Goal: Information Seeking & Learning: Learn about a topic

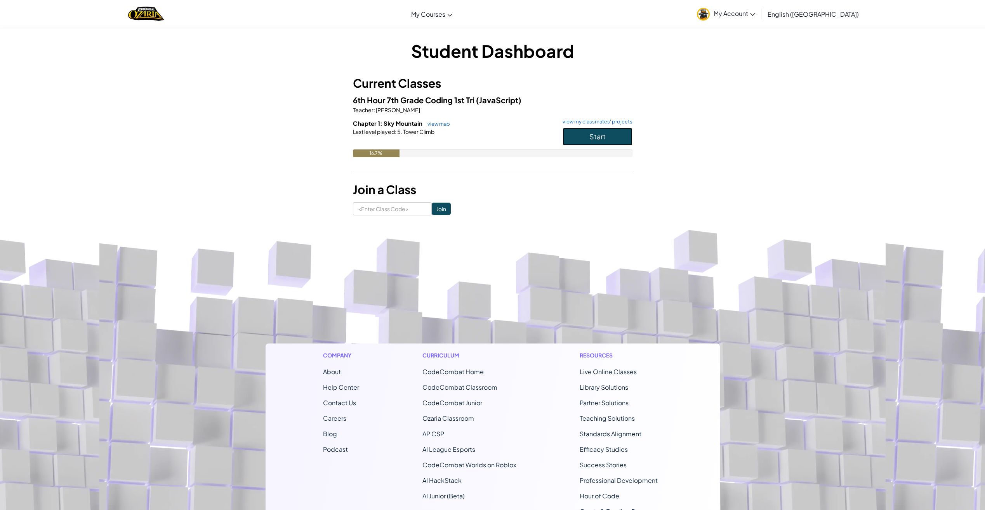
click at [584, 132] on button "Start" at bounding box center [597, 137] width 70 height 18
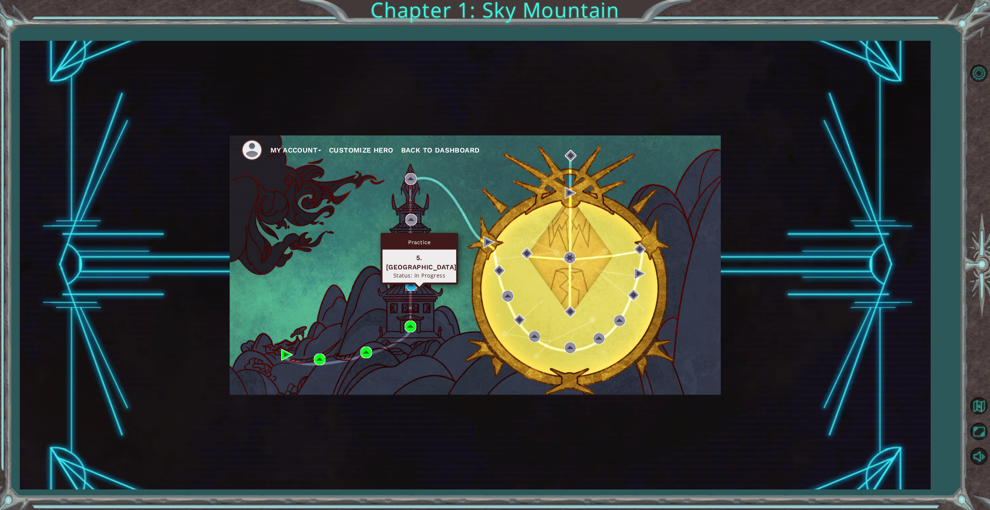
click at [411, 286] on img at bounding box center [412, 285] width 12 height 12
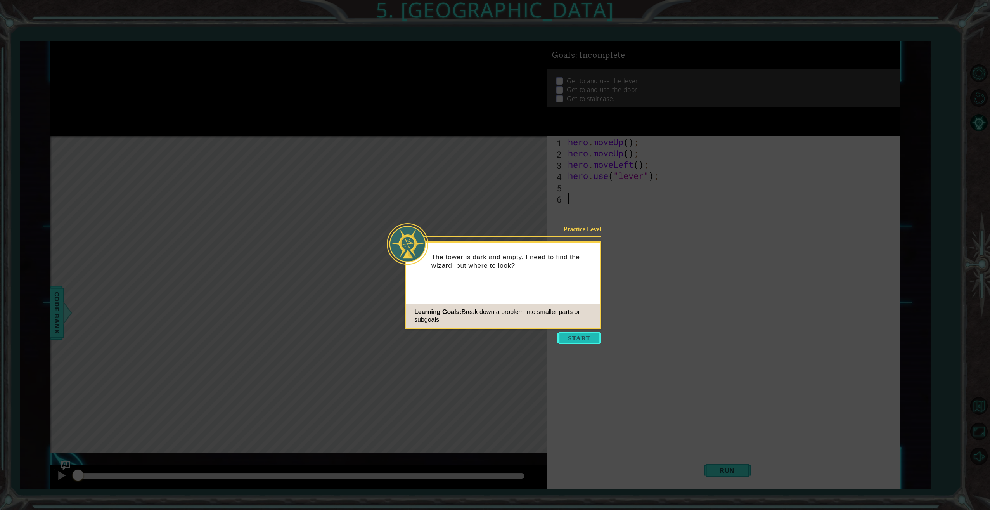
click at [576, 332] on button "Start" at bounding box center [579, 338] width 44 height 12
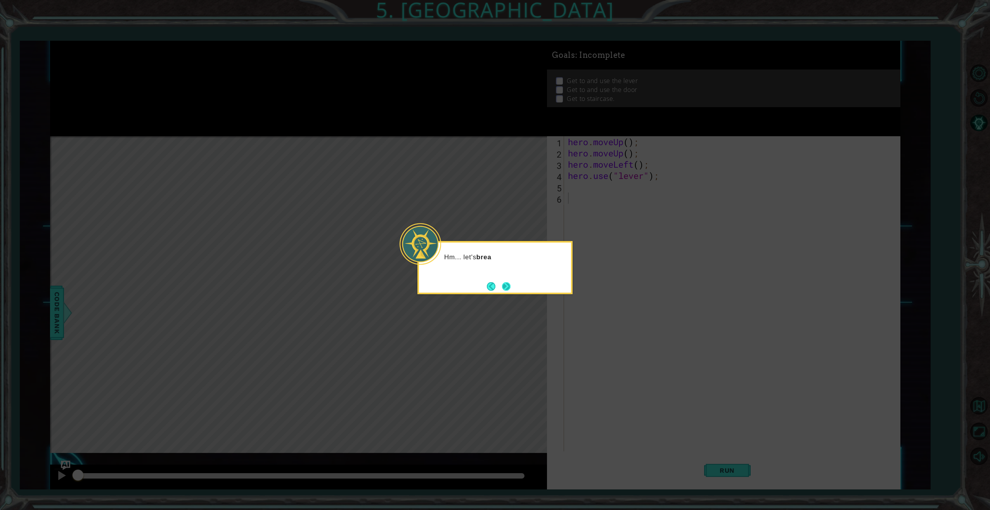
click at [513, 289] on div "Hm... let's brea" at bounding box center [495, 267] width 155 height 53
click at [510, 288] on button "Next" at bounding box center [507, 286] width 14 height 14
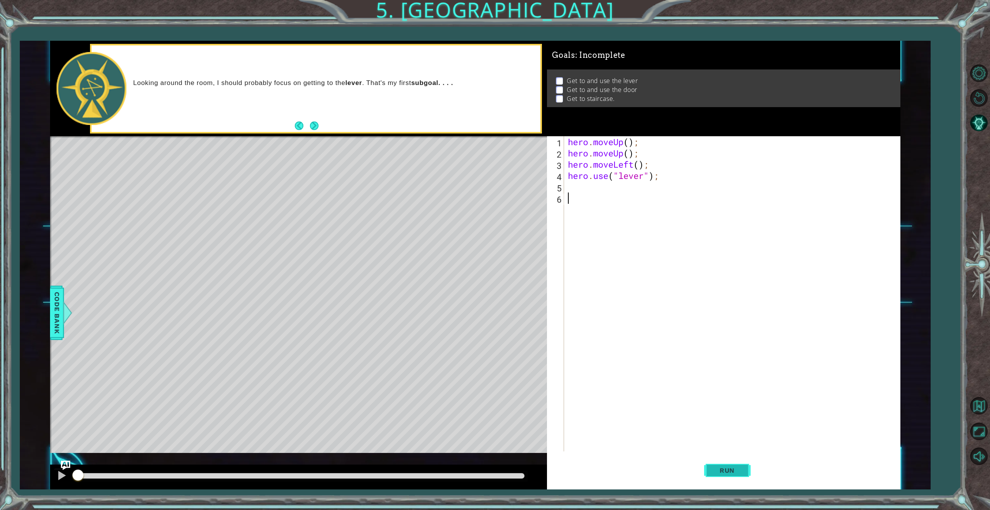
click at [725, 465] on button "Run" at bounding box center [727, 469] width 47 height 35
click at [658, 190] on div "hero . moveUp ( ) ; hero . moveUp ( ) ; hero . moveLeft ( ) ; hero . use ( "lev…" at bounding box center [734, 305] width 334 height 338
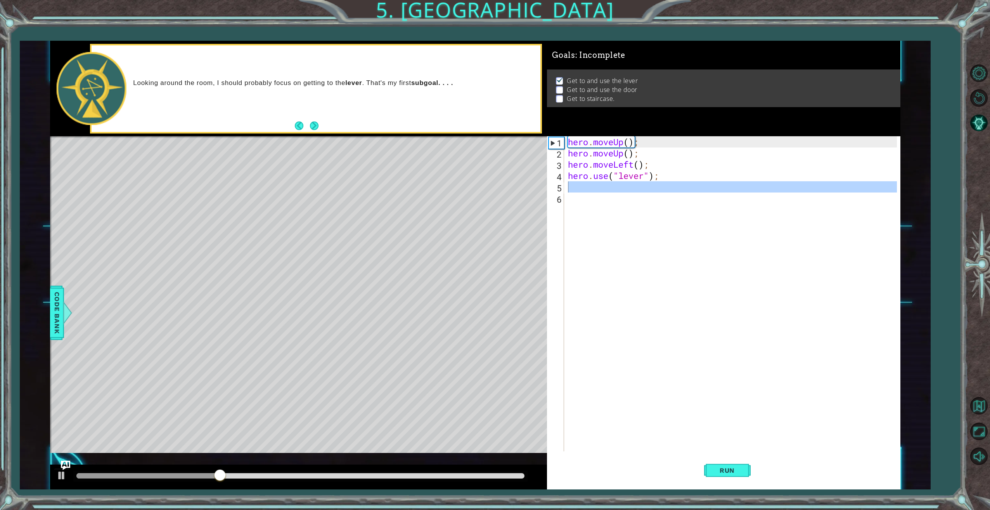
click at [658, 190] on div "hero . moveUp ( ) ; hero . moveUp ( ) ; hero . moveLeft ( ) ; hero . use ( "lev…" at bounding box center [732, 293] width 330 height 315
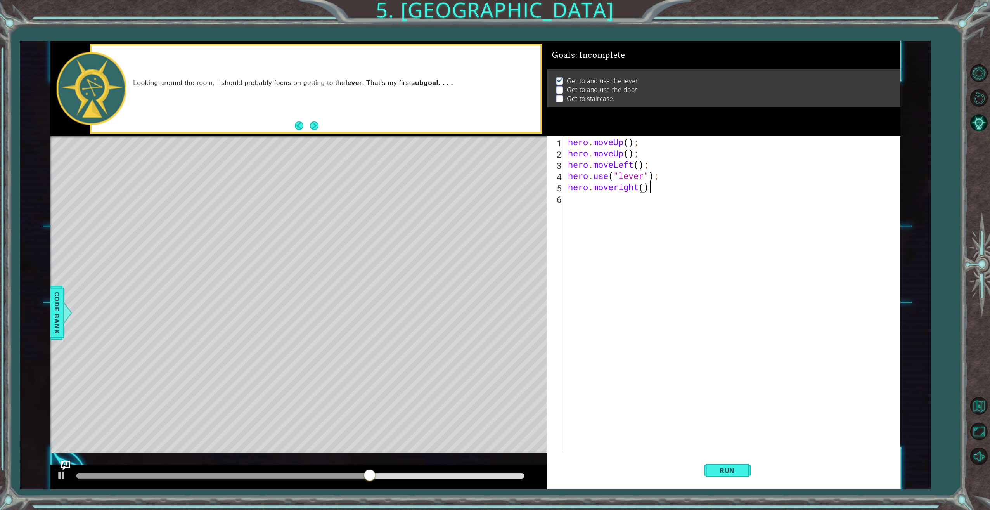
scroll to position [0, 3]
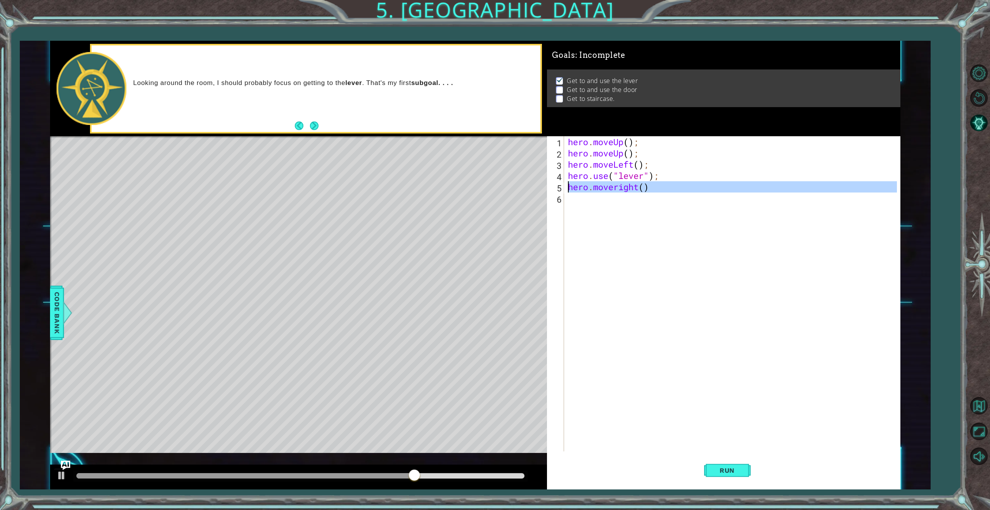
drag, startPoint x: 669, startPoint y: 196, endPoint x: 568, endPoint y: 186, distance: 101.4
click at [568, 186] on div "hero . moveUp ( ) ; hero . moveUp ( ) ; hero . moveLeft ( ) ; hero . use ( "lev…" at bounding box center [734, 305] width 334 height 338
type textarea "hero.moveright()"
click at [591, 211] on div "hero . moveUp ( ) ; hero . moveUp ( ) ; hero . moveLeft ( ) ; hero . use ( "lev…" at bounding box center [732, 293] width 330 height 315
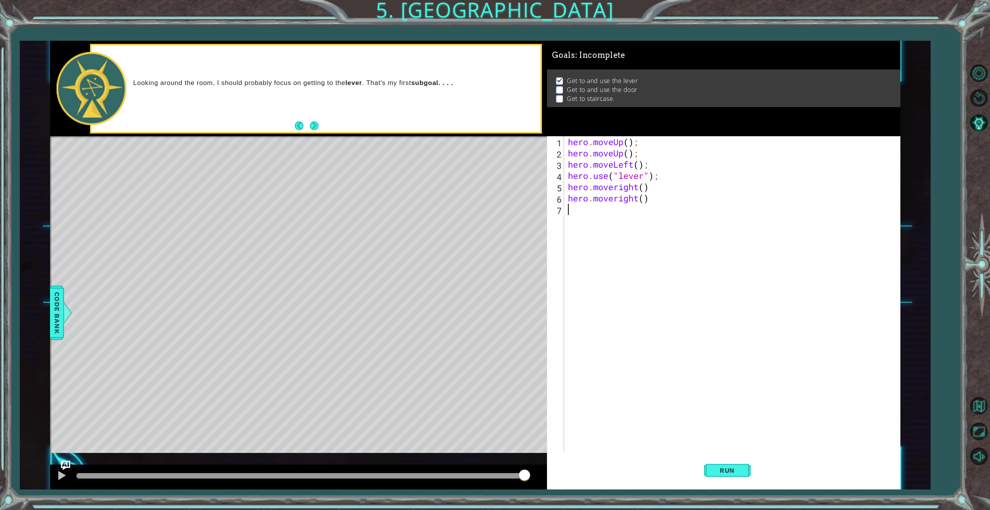
paste textarea "h"
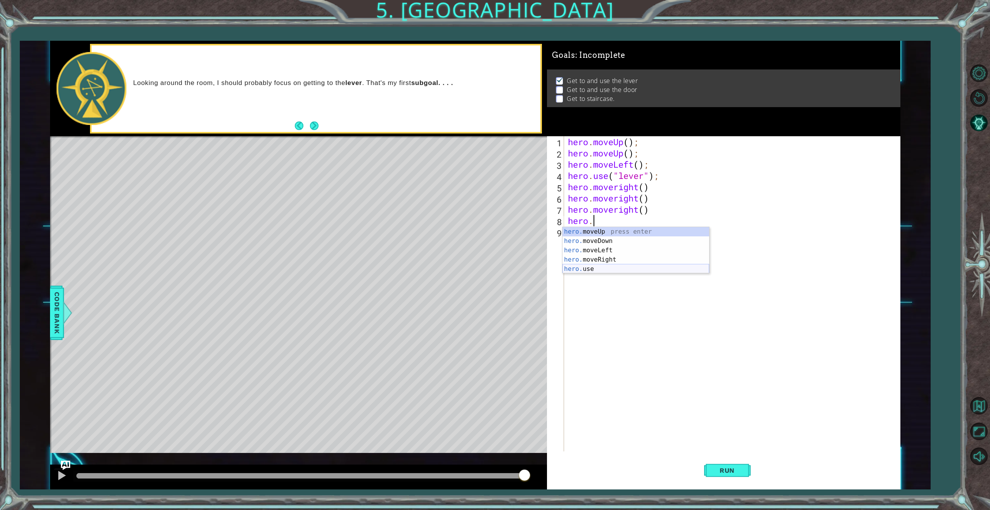
click at [579, 266] on div "hero. moveUp press enter hero. moveDown press enter hero. moveLeft press enter …" at bounding box center [636, 259] width 147 height 65
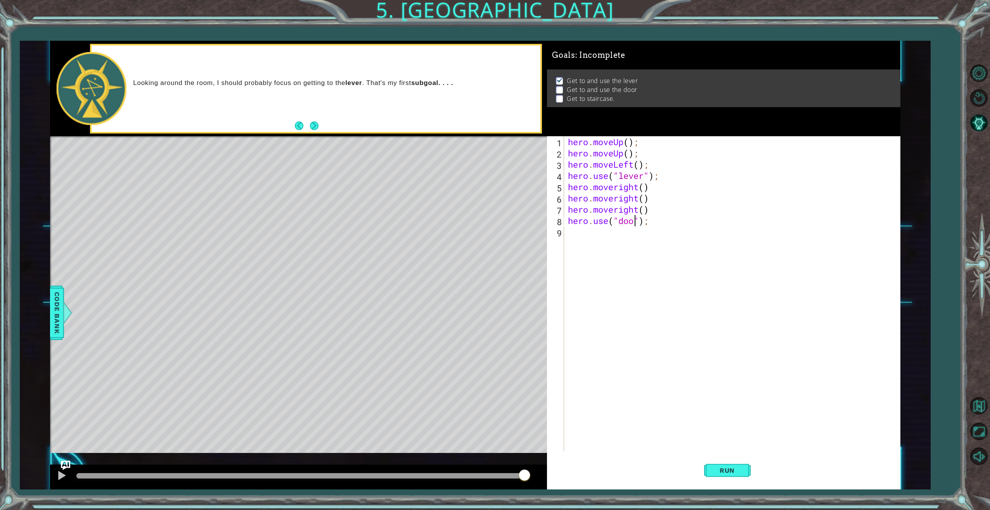
scroll to position [0, 3]
click at [725, 465] on button "Run" at bounding box center [727, 469] width 47 height 35
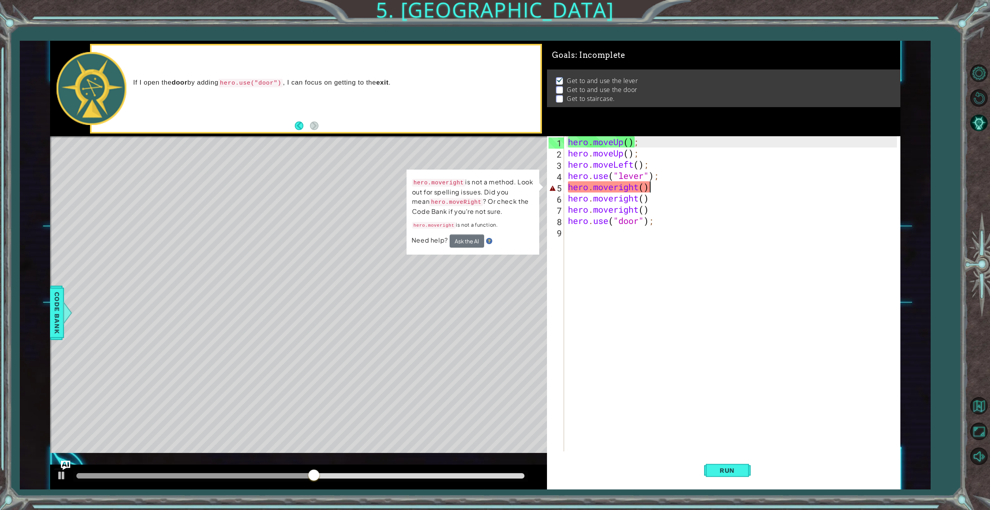
click at [649, 184] on div "hero . moveUp ( ) ; hero . moveUp ( ) ; hero . moveLeft ( ) ; hero . use ( "lev…" at bounding box center [734, 305] width 334 height 338
click at [624, 188] on div "hero . moveUp ( ) ; hero . moveUp ( ) ; hero . moveLeft ( ) ; hero . use ( "lev…" at bounding box center [734, 305] width 334 height 338
click at [617, 185] on div "hero . moveUp ( ) ; hero . moveUp ( ) ; hero . moveLeft ( ) ; hero . use ( "lev…" at bounding box center [734, 305] width 334 height 338
click at [613, 187] on div "hero . moveUp ( ) ; hero . moveUp ( ) ; hero . moveLeft ( ) ; hero . use ( "lev…" at bounding box center [734, 305] width 334 height 338
click at [655, 189] on div "hero . moveUp ( ) ; hero . moveUp ( ) ; hero . moveLeft ( ) ; hero . use ( "lev…" at bounding box center [734, 305] width 334 height 338
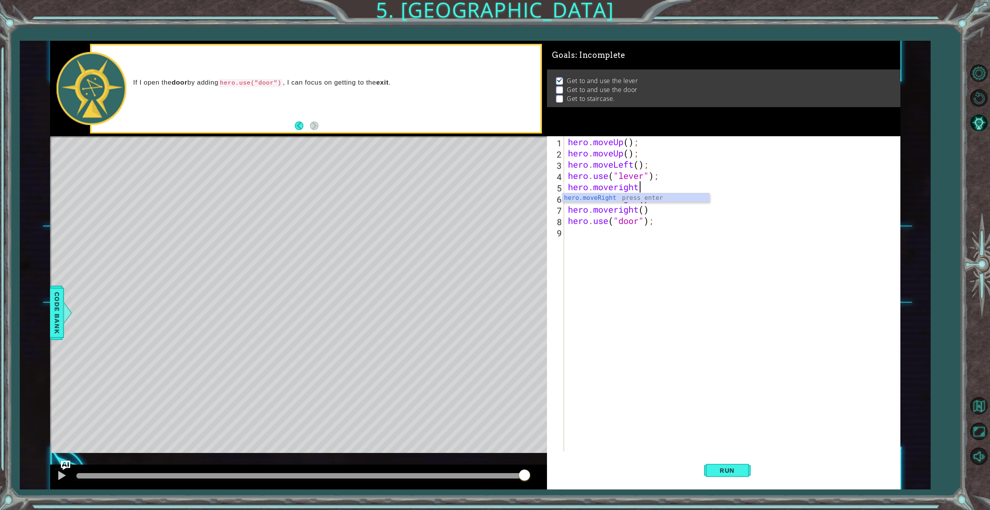
scroll to position [0, 3]
type textarea "hero.moverigh"
click at [641, 199] on div "hero.moveRigh t press enter" at bounding box center [636, 207] width 147 height 28
click at [733, 466] on button "Run" at bounding box center [727, 469] width 47 height 35
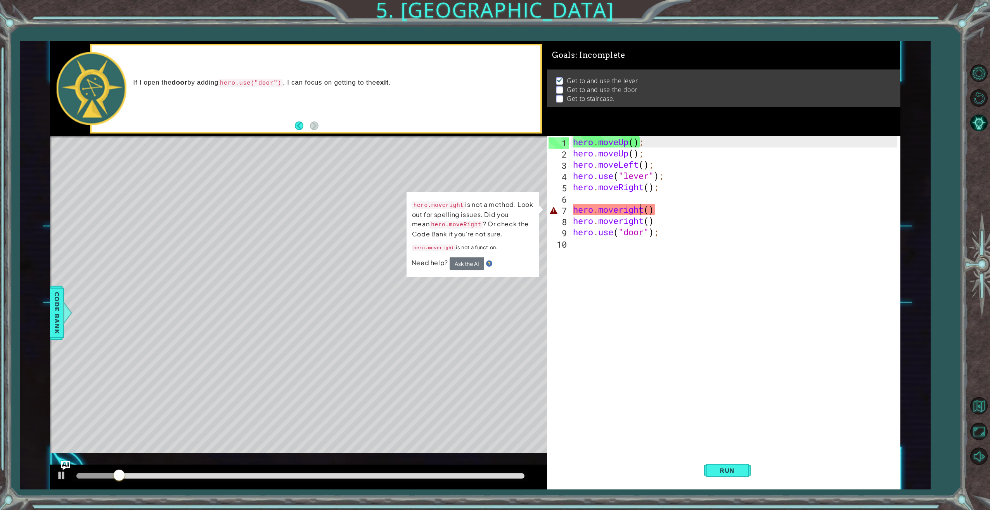
click at [639, 215] on div "hero . moveUp ( ) ; hero . moveUp ( ) ; hero . moveLeft ( ) ; hero . use ( "lev…" at bounding box center [736, 305] width 329 height 338
type textarea "hero.moveright()"
click at [663, 208] on div "hero . moveUp ( ) ; hero . moveUp ( ) ; hero . moveLeft ( ) ; hero . use ( "lev…" at bounding box center [736, 305] width 329 height 338
click at [654, 208] on div "hero . moveUp ( ) ; hero . moveUp ( ) ; hero . moveLeft ( ) ; hero . use ( "lev…" at bounding box center [736, 305] width 329 height 338
click at [650, 207] on div "hero . moveUp ( ) ; hero . moveUp ( ) ; hero . moveLeft ( ) ; hero . use ( "lev…" at bounding box center [736, 305] width 329 height 338
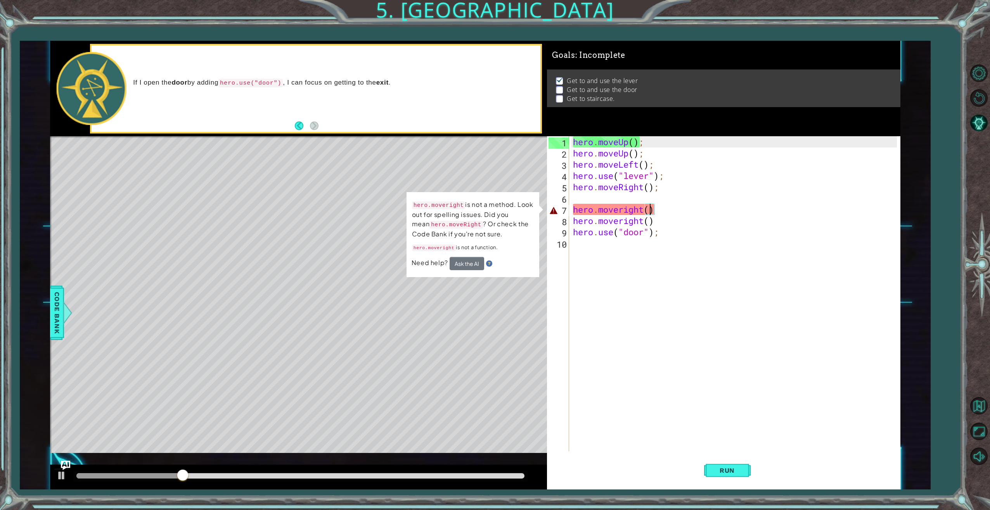
click at [635, 208] on div "hero . moveUp ( ) ; hero . moveUp ( ) ; hero . moveLeft ( ) ; hero . use ( "lev…" at bounding box center [736, 305] width 329 height 338
click at [655, 211] on div "hero . moveUp ( ) ; hero . moveUp ( ) ; hero . moveLeft ( ) ; hero . use ( "lev…" at bounding box center [736, 305] width 329 height 338
drag, startPoint x: 655, startPoint y: 211, endPoint x: 573, endPoint y: 213, distance: 82.7
click at [573, 213] on div "hero . moveUp ( ) ; hero . moveUp ( ) ; hero . moveLeft ( ) ; hero . use ( "lev…" at bounding box center [736, 305] width 329 height 338
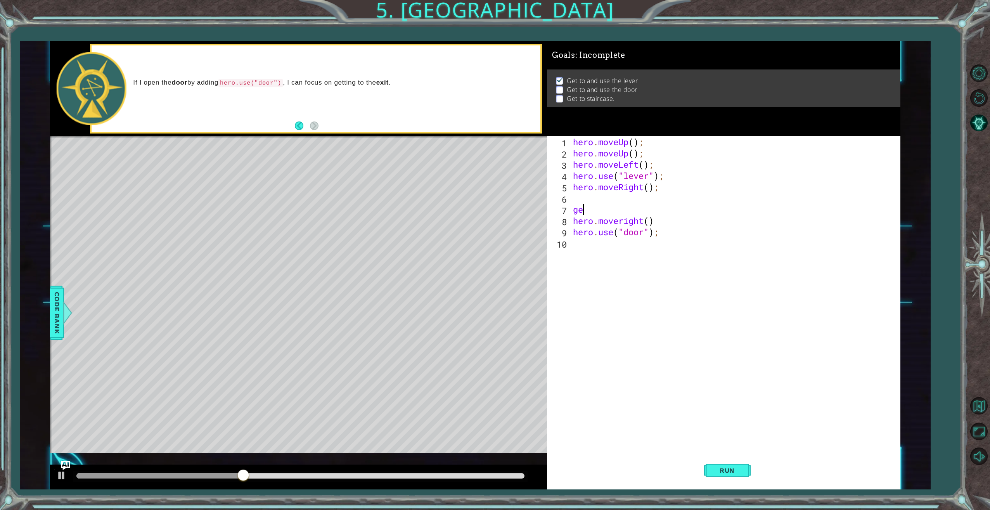
type textarea "g"
type textarea "hero"
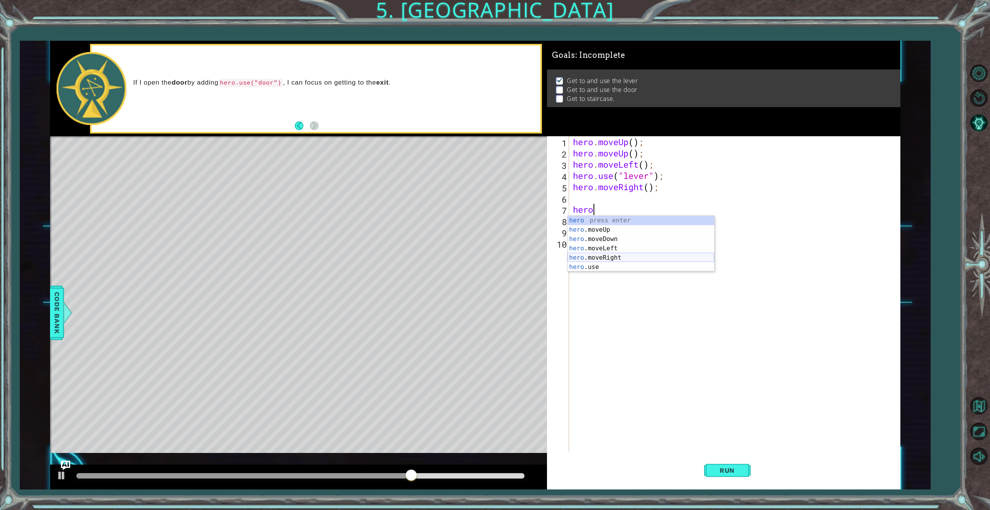
click at [610, 258] on div "hero press enter hero .moveUp press enter hero .moveDown press enter hero .move…" at bounding box center [641, 253] width 147 height 75
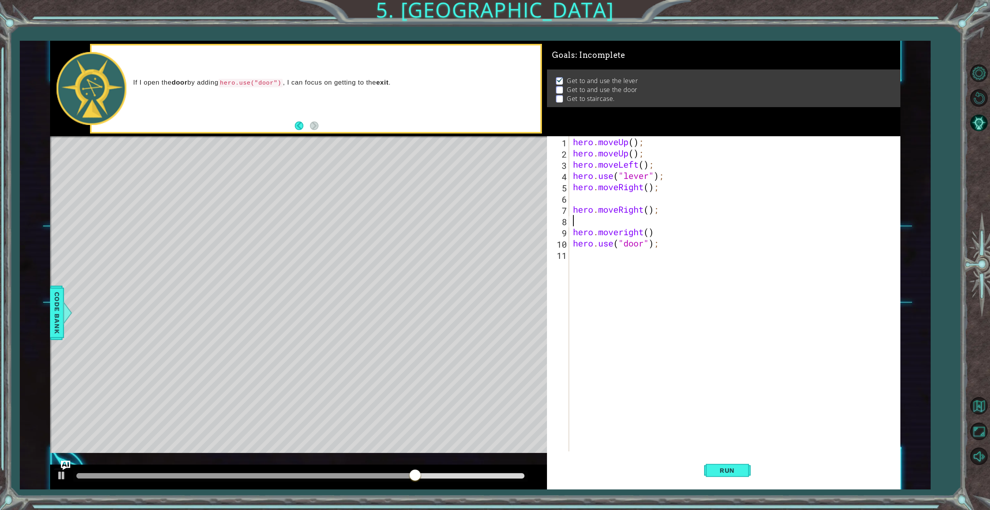
scroll to position [0, 0]
click at [731, 462] on button "Run" at bounding box center [727, 469] width 47 height 35
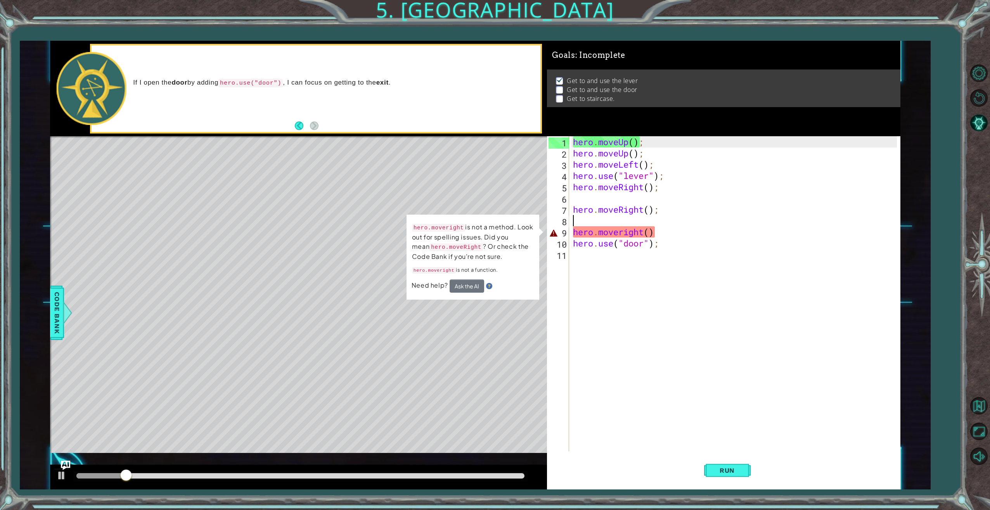
click at [659, 233] on div "hero . moveUp ( ) ; hero . moveUp ( ) ; hero . moveLeft ( ) ; hero . use ( "lev…" at bounding box center [736, 305] width 329 height 338
type textarea "hero.moveright()"
drag, startPoint x: 662, startPoint y: 232, endPoint x: 574, endPoint y: 232, distance: 88.1
click at [574, 232] on div "hero . moveUp ( ) ; hero . moveUp ( ) ; hero . moveLeft ( ) ; hero . use ( "lev…" at bounding box center [736, 305] width 329 height 338
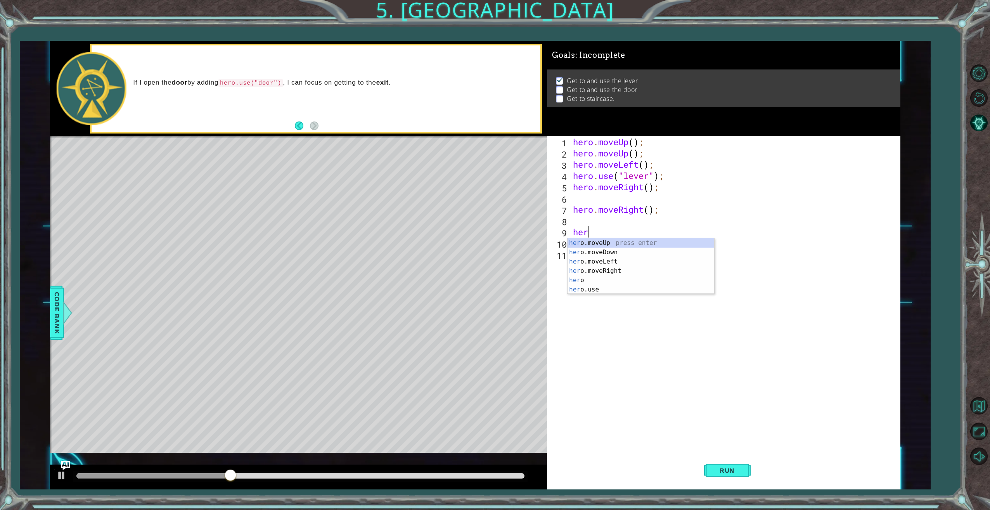
scroll to position [0, 0]
type textarea "hero"
click at [636, 277] on div "hero press enter hero .moveUp press enter hero .moveDown press enter hero .move…" at bounding box center [641, 275] width 147 height 75
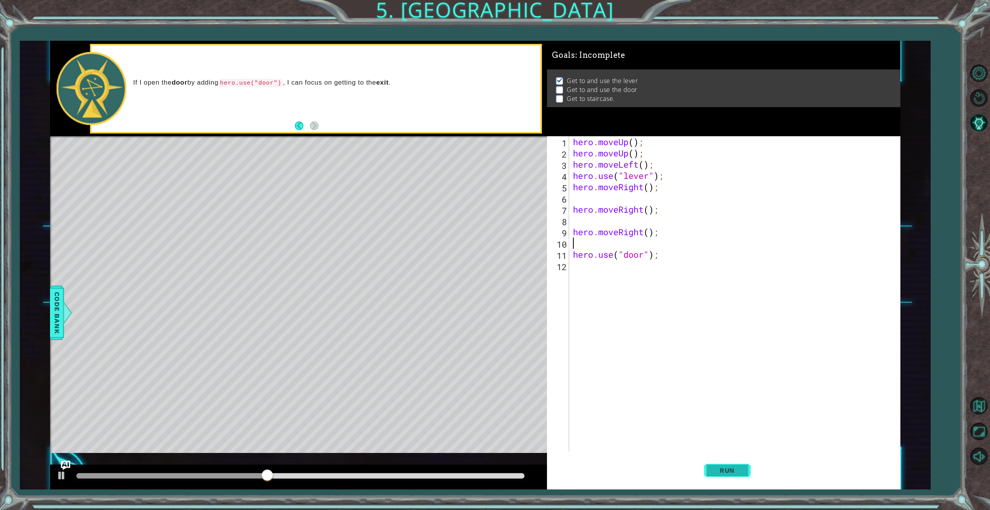
click at [726, 475] on button "Run" at bounding box center [727, 469] width 47 height 35
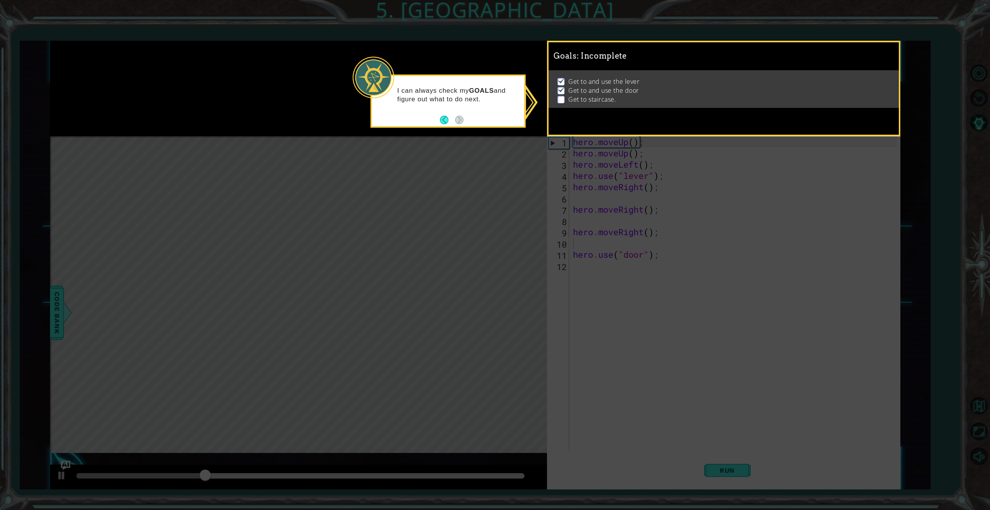
drag, startPoint x: 536, startPoint y: 234, endPoint x: 531, endPoint y: 227, distance: 8.5
click at [535, 234] on icon at bounding box center [495, 255] width 990 height 510
click at [562, 97] on p at bounding box center [561, 99] width 7 height 7
click at [735, 387] on icon at bounding box center [495, 255] width 990 height 510
drag, startPoint x: 444, startPoint y: 77, endPoint x: 441, endPoint y: 93, distance: 16.3
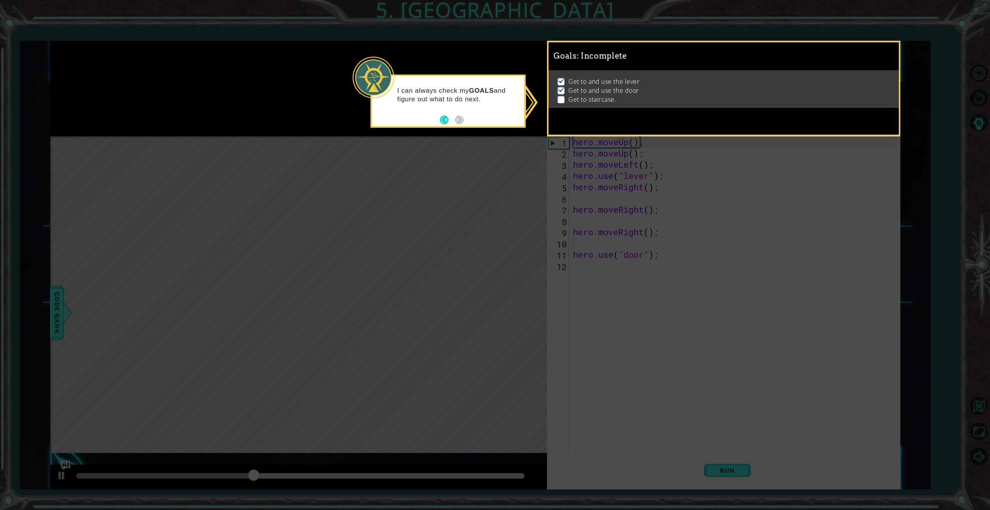
click at [442, 88] on div "I can always check my GOALS and figure out what to do next." at bounding box center [448, 97] width 152 height 42
drag, startPoint x: 441, startPoint y: 93, endPoint x: 444, endPoint y: 119, distance: 25.8
click at [445, 119] on button "Back" at bounding box center [447, 120] width 15 height 9
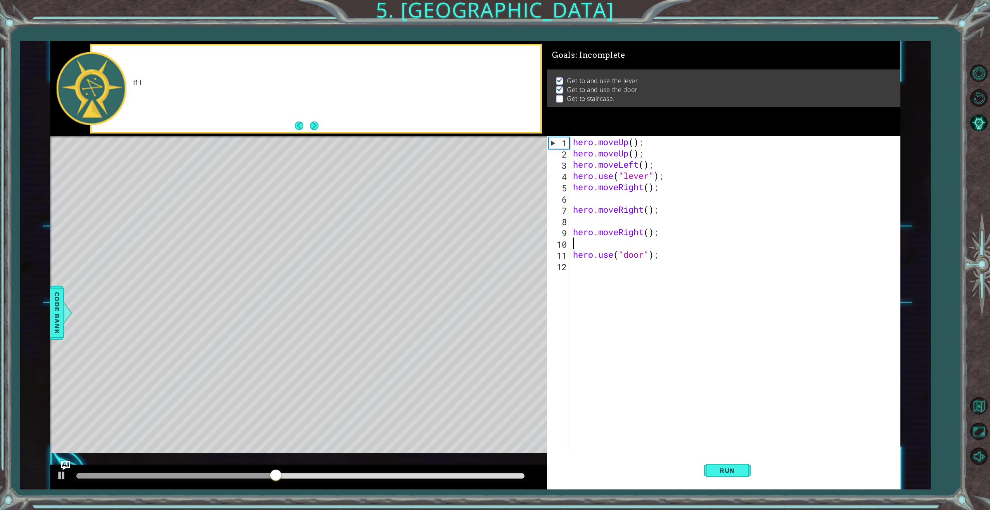
click at [433, 113] on div "If I" at bounding box center [316, 88] width 449 height 87
click at [614, 268] on div "hero . moveUp ( ) ; hero . moveUp ( ) ; hero . moveLeft ( ) ; hero . use ( "lev…" at bounding box center [736, 305] width 329 height 338
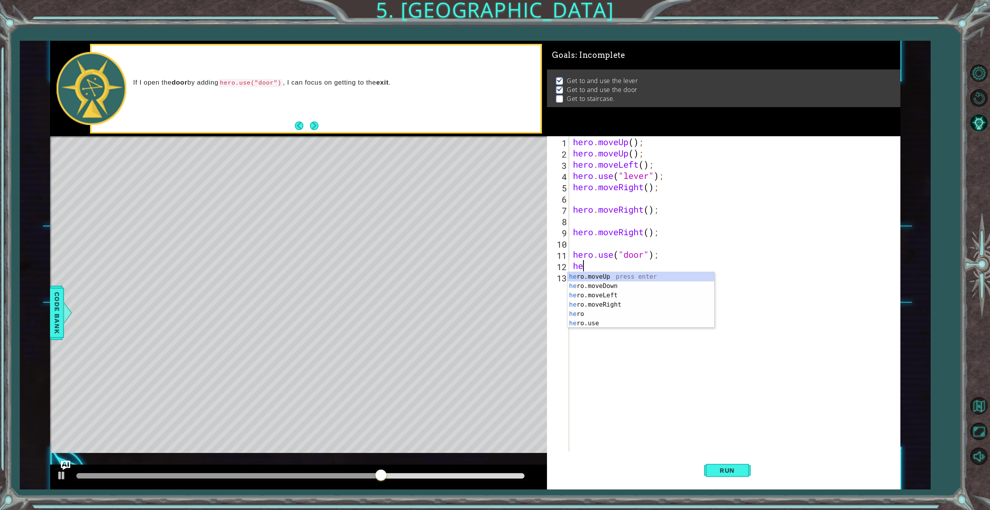
scroll to position [0, 0]
type textarea "hero"
click at [590, 291] on div "hero press enter hero .moveUp press enter hero .moveDown press enter hero .move…" at bounding box center [641, 309] width 147 height 75
click at [637, 263] on div "hero . moveUp ( ) ; hero . moveUp ( ) ; hero . moveLeft ( ) ; hero . use ( "lev…" at bounding box center [736, 305] width 329 height 338
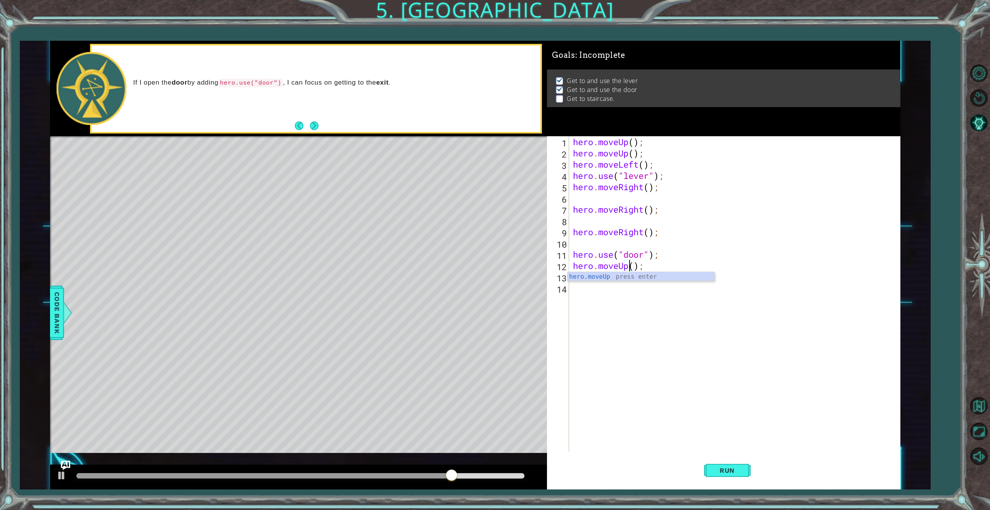
type textarea "hero.moveUp;"
click at [602, 277] on div "hero . moveUp ( ) ; hero . moveUp ( ) ; hero . moveLeft ( ) ; hero . use ( "lev…" at bounding box center [736, 305] width 329 height 338
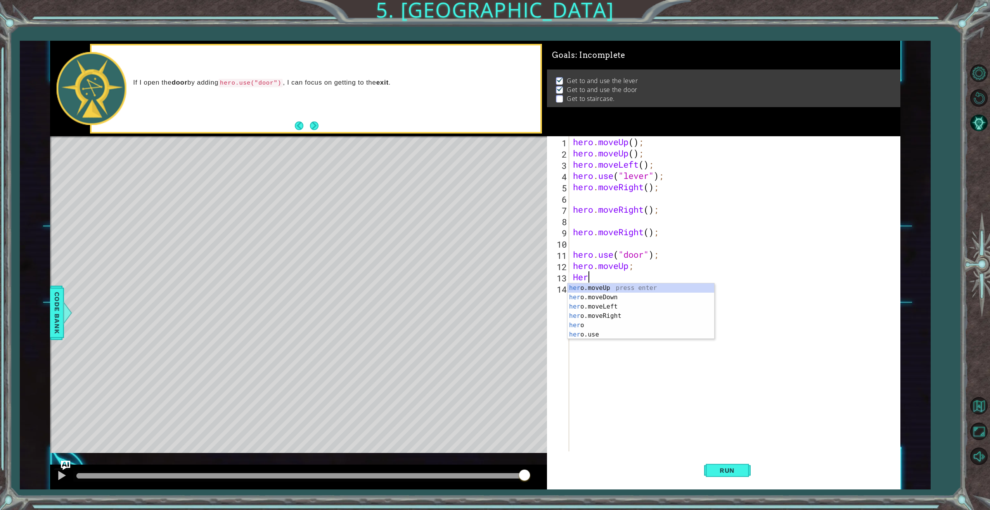
scroll to position [0, 0]
type textarea "Hero."
click at [606, 287] on div "hero. moveUp press enter hero. moveDown press enter hero. moveLeft press enter …" at bounding box center [641, 315] width 147 height 65
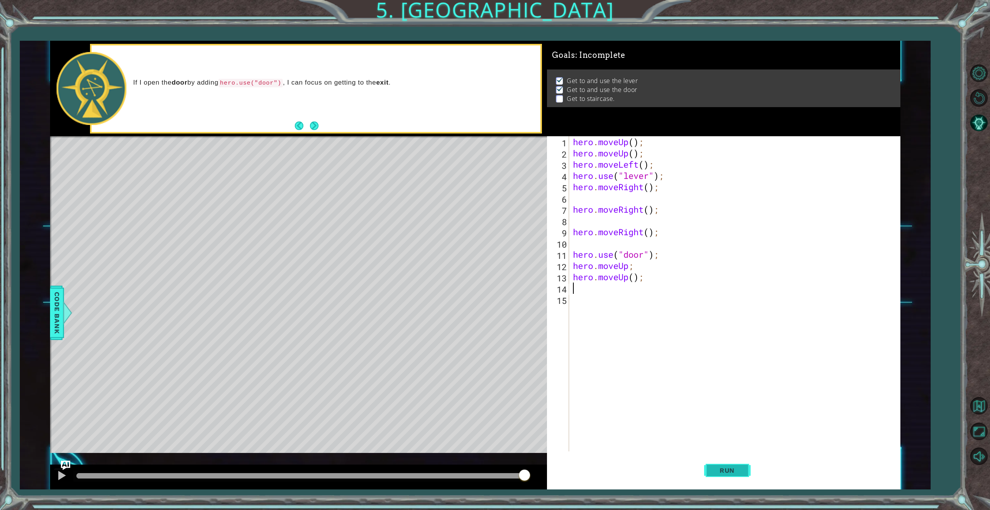
click at [722, 465] on button "Run" at bounding box center [727, 469] width 47 height 35
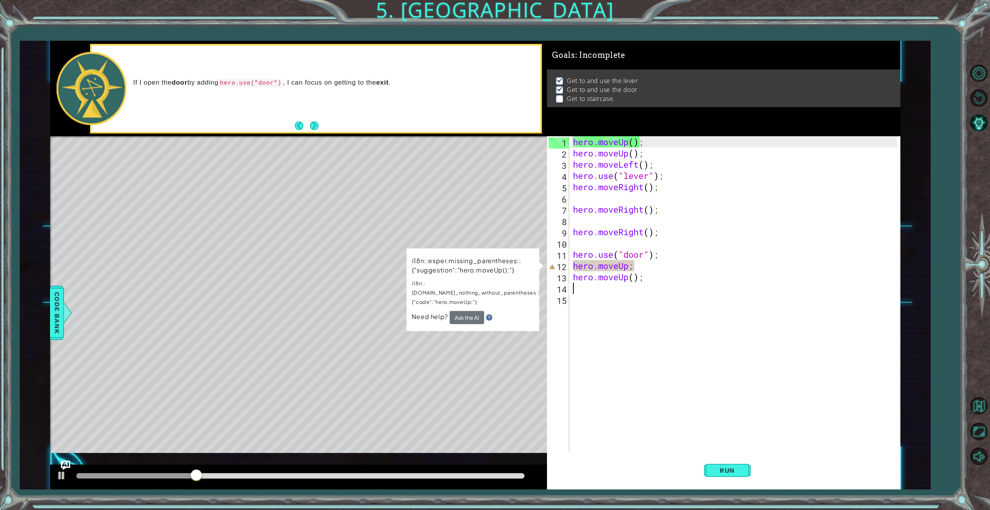
click at [638, 271] on div "hero . moveUp ( ) ; hero . moveUp ( ) ; hero . moveLeft ( ) ; hero . use ( "lev…" at bounding box center [736, 305] width 329 height 338
click at [633, 270] on div "hero . moveUp ( ) ; hero . moveUp ( ) ; hero . moveLeft ( ) ; hero . use ( "lev…" at bounding box center [736, 305] width 329 height 338
click at [630, 271] on div "hero . moveUp ( ) ; hero . moveUp ( ) ; hero . moveLeft ( ) ; hero . use ( "lev…" at bounding box center [736, 305] width 329 height 338
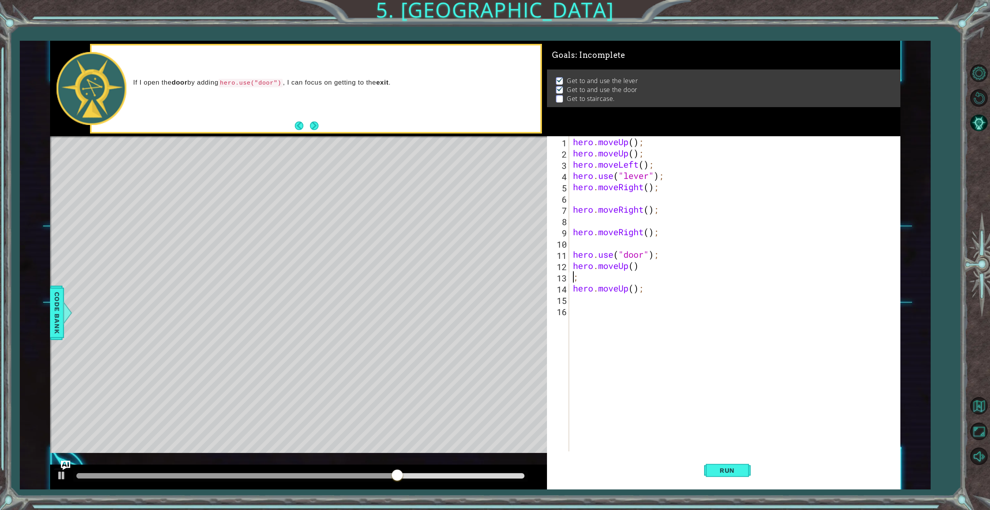
type textarea "hero.moveUp();"
click at [737, 475] on button "Run" at bounding box center [727, 469] width 47 height 35
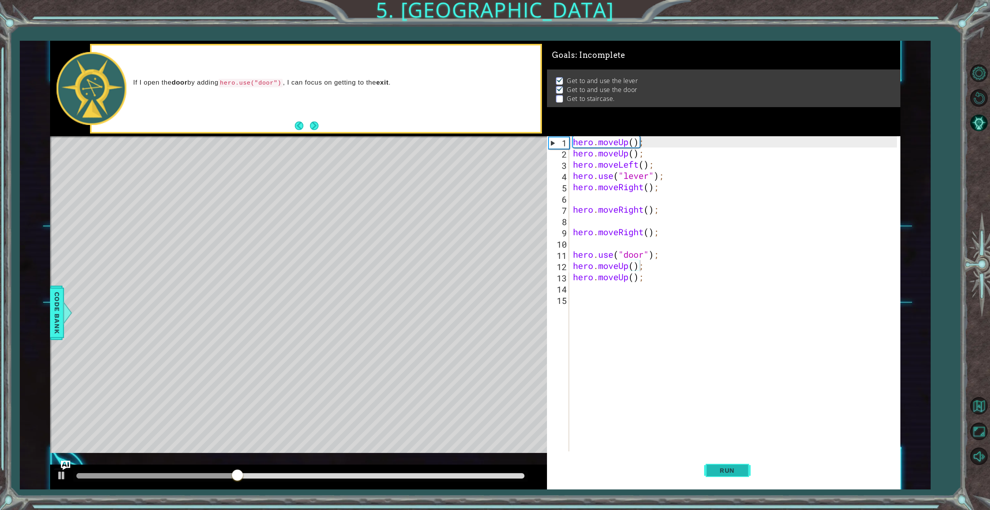
click at [744, 466] on button "Run" at bounding box center [727, 469] width 47 height 35
click at [615, 286] on div "hero . moveUp ( ) ; hero . moveUp ( ) ; hero . moveLeft ( ) ; hero . use ( "lev…" at bounding box center [736, 305] width 329 height 338
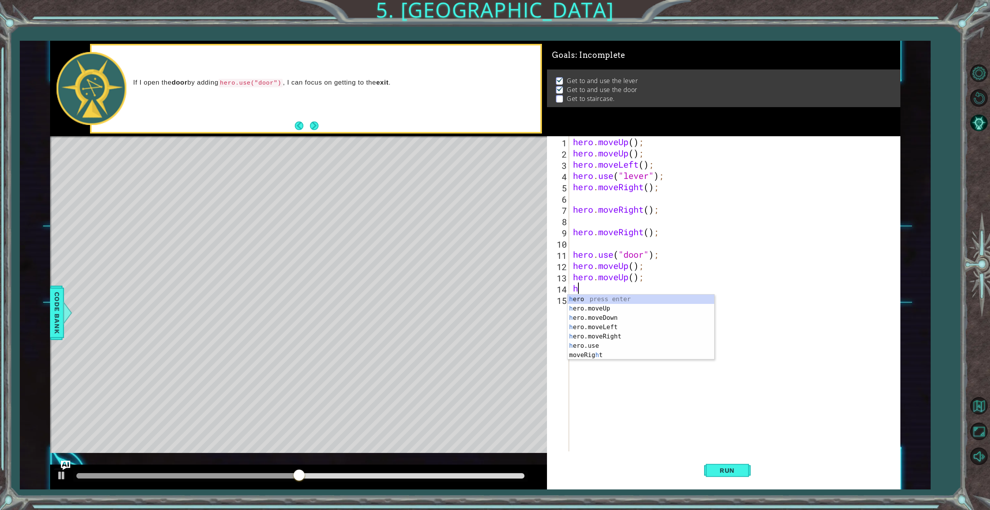
scroll to position [0, 0]
type textarea "hero"
click at [628, 326] on div "hero press enter hero .moveUp press enter hero .moveDown press enter hero .move…" at bounding box center [641, 332] width 147 height 75
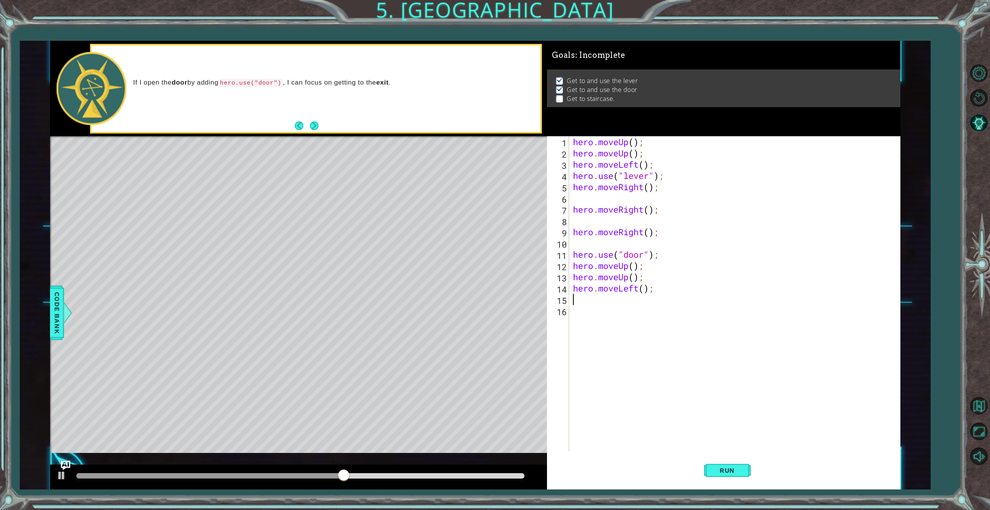
scroll to position [0, 0]
type textarea "her"
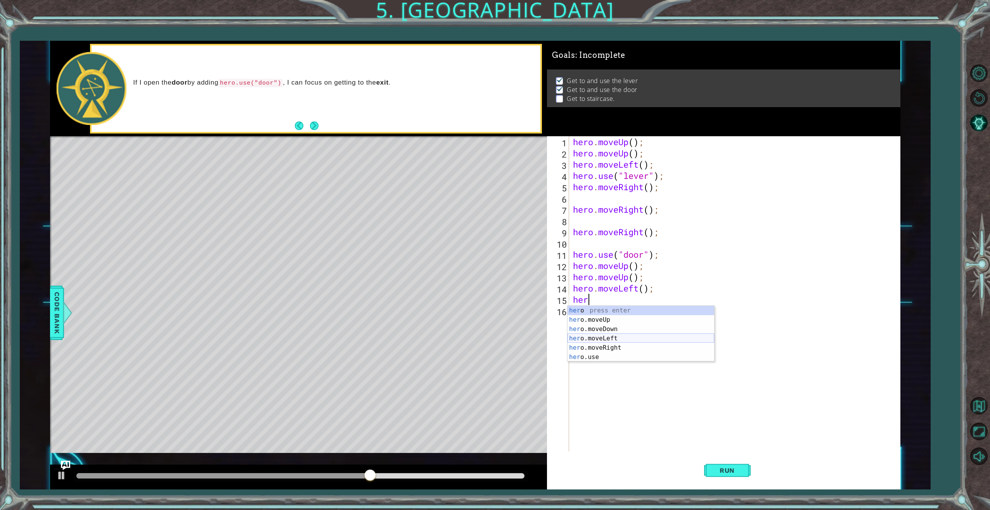
scroll to position [0, 0]
click at [614, 339] on div "her o press enter her o.moveUp press enter her o.moveDown press enter her o.mov…" at bounding box center [641, 343] width 147 height 75
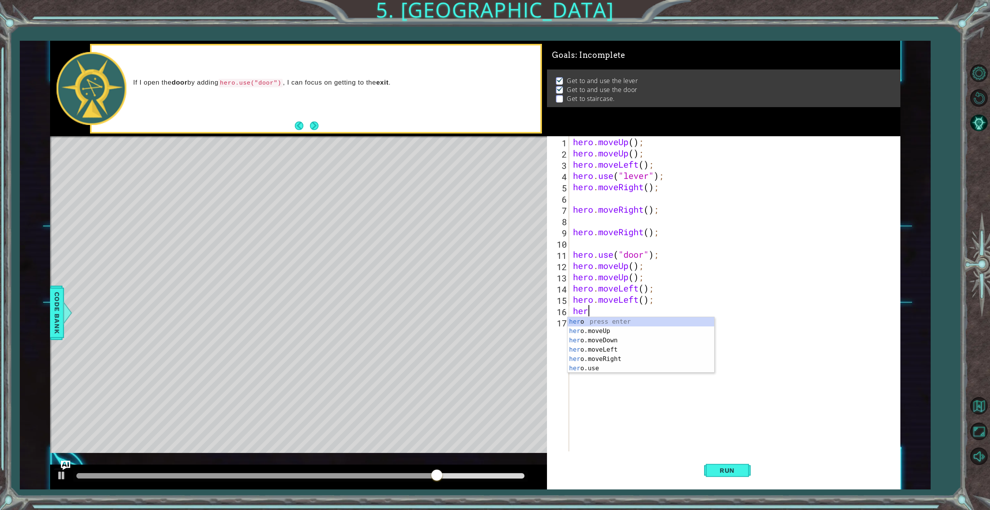
type textarea "her"
click at [600, 350] on div "her o press enter her o.moveUp press enter her o.moveDown press enter her o.mov…" at bounding box center [641, 354] width 147 height 75
